Goal: Information Seeking & Learning: Find specific fact

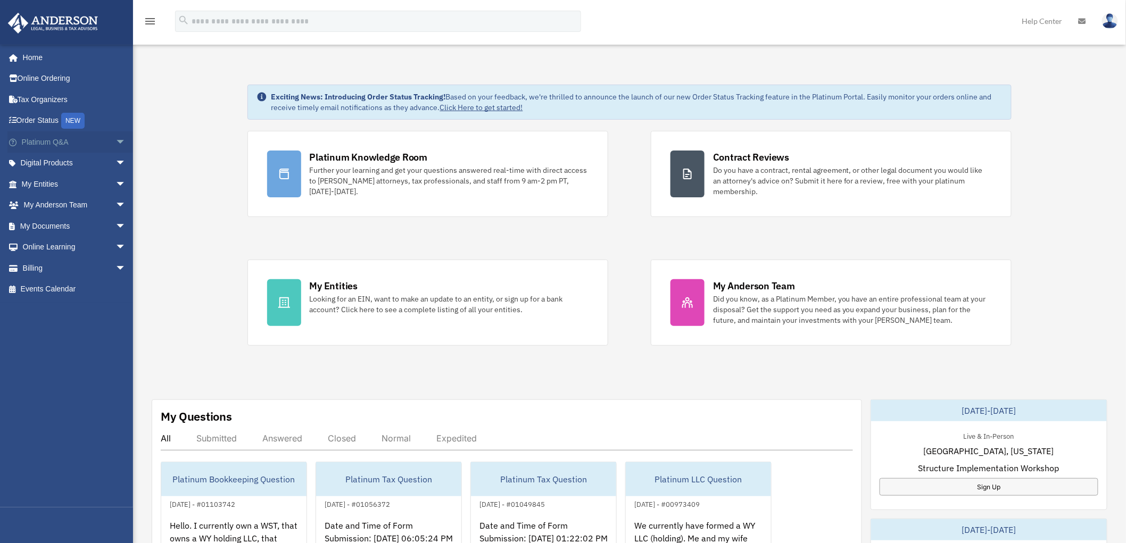
click at [115, 144] on span "arrow_drop_down" at bounding box center [125, 142] width 21 height 22
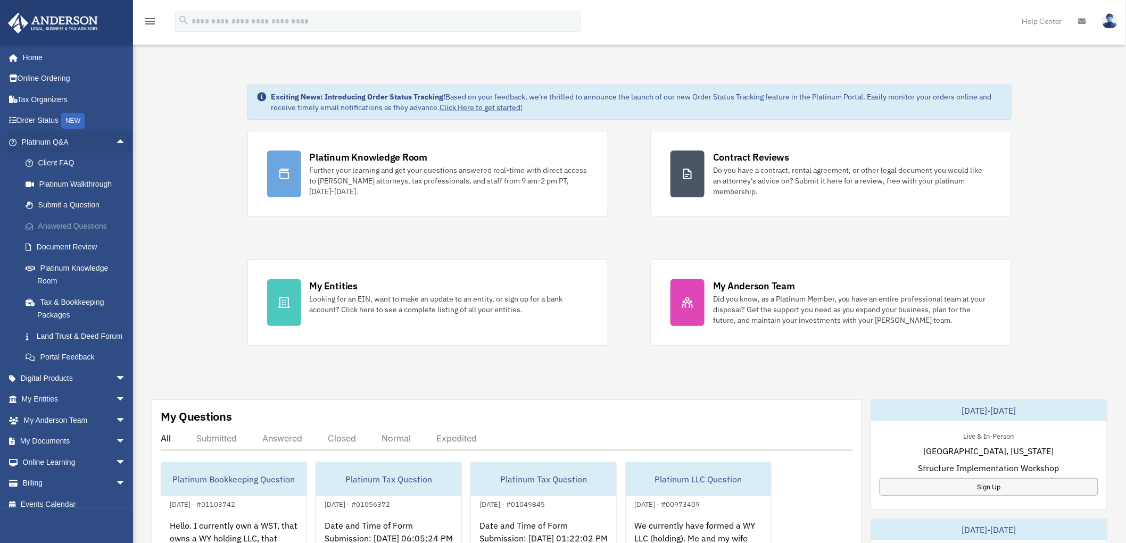
click at [76, 226] on link "Answered Questions" at bounding box center [78, 225] width 127 height 21
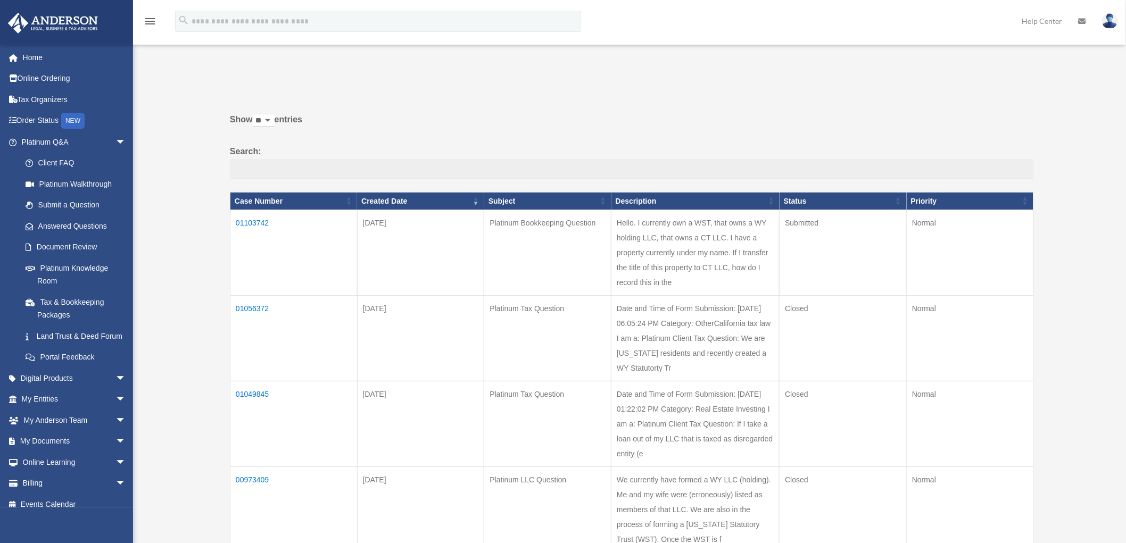
click at [261, 220] on td "01103742" at bounding box center [293, 253] width 127 height 86
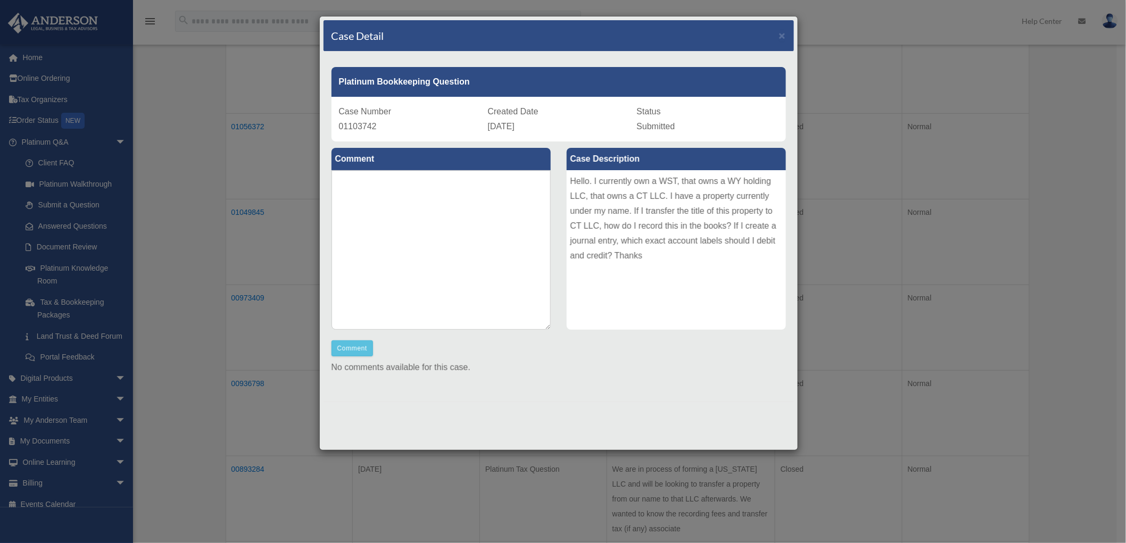
scroll to position [197, 0]
click at [784, 34] on span "×" at bounding box center [782, 35] width 7 height 12
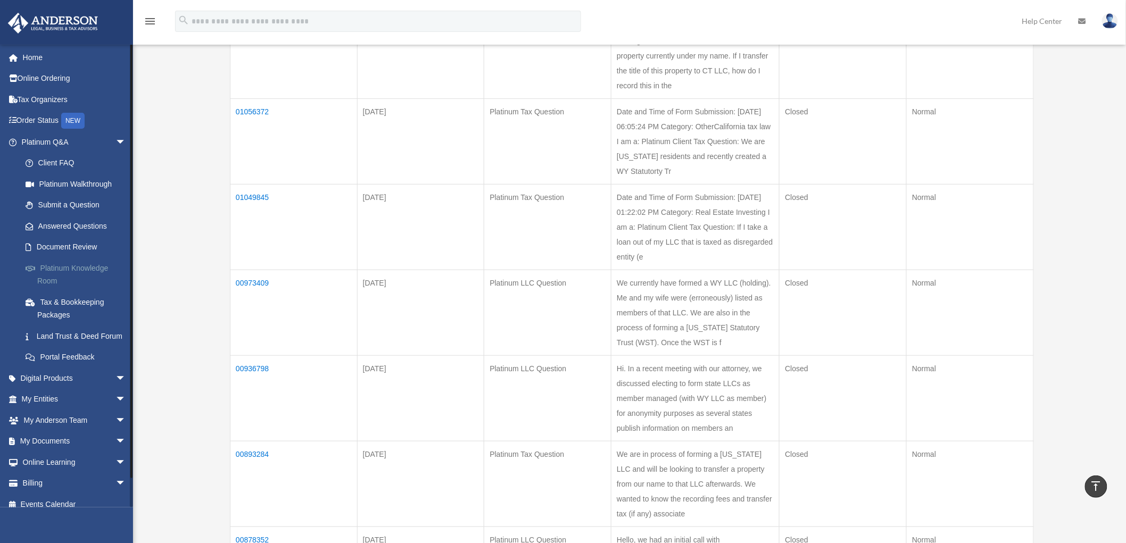
click at [77, 274] on link "Platinum Knowledge Room" at bounding box center [78, 275] width 127 height 34
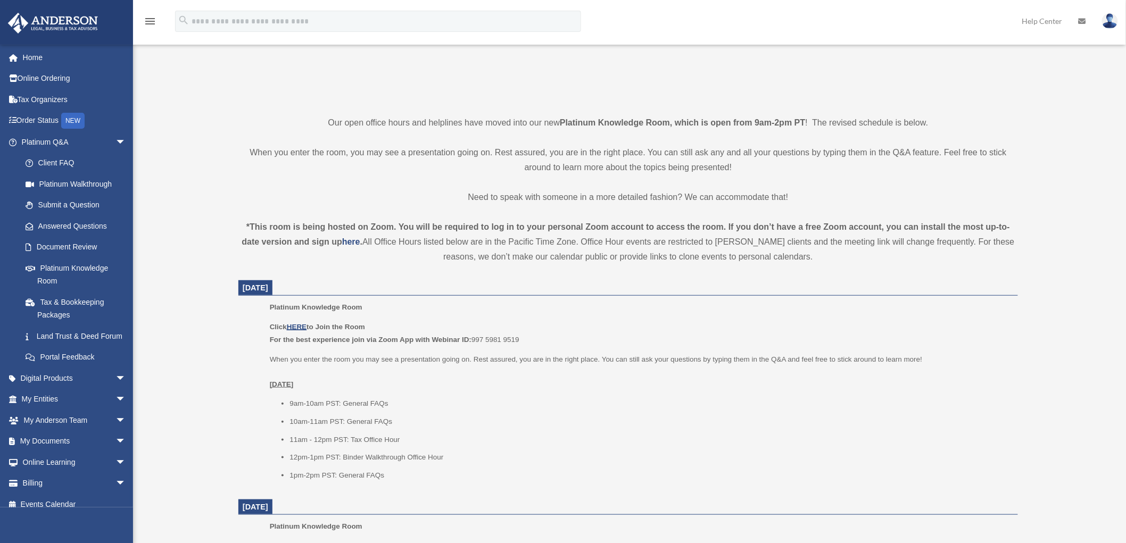
scroll to position [295, 0]
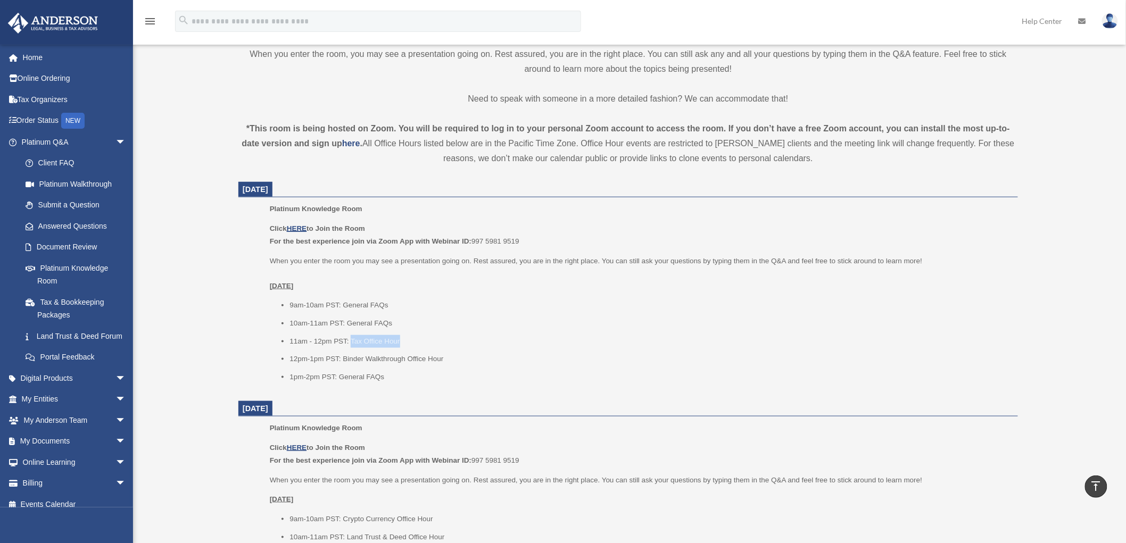
drag, startPoint x: 351, startPoint y: 342, endPoint x: 410, endPoint y: 342, distance: 58.5
click at [410, 342] on li "11am - 12pm PST: Tax Office Hour" at bounding box center [649, 341] width 721 height 13
click at [298, 230] on u "HERE" at bounding box center [297, 229] width 20 height 8
